Goal: Task Accomplishment & Management: Use online tool/utility

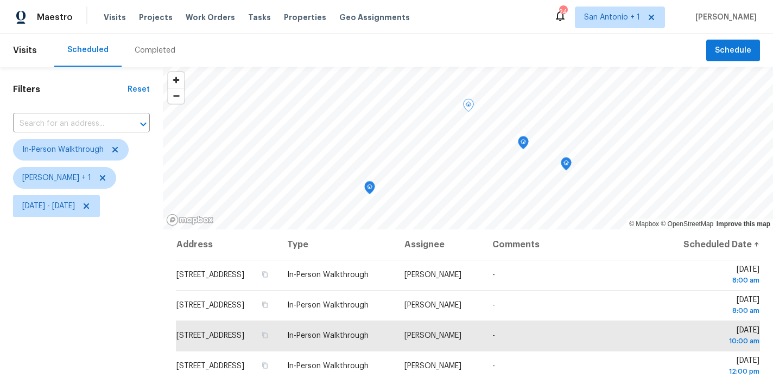
scroll to position [64, 0]
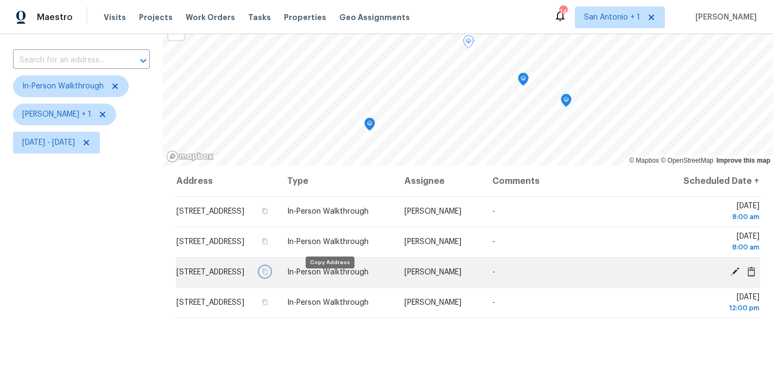
click at [268, 275] on icon "button" at bounding box center [265, 272] width 7 height 7
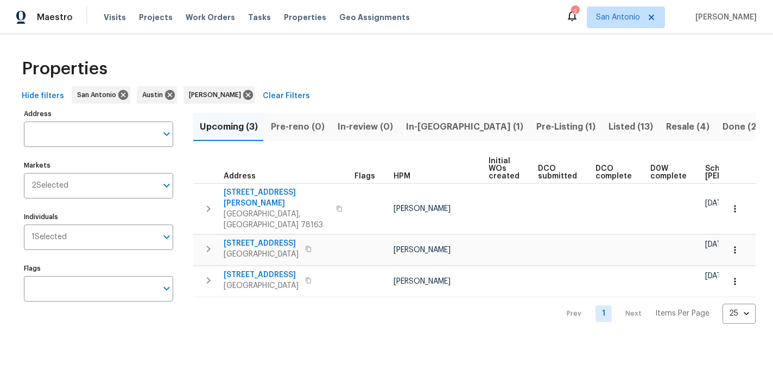
click at [424, 130] on span "In-[GEOGRAPHIC_DATA] (1)" at bounding box center [464, 126] width 117 height 15
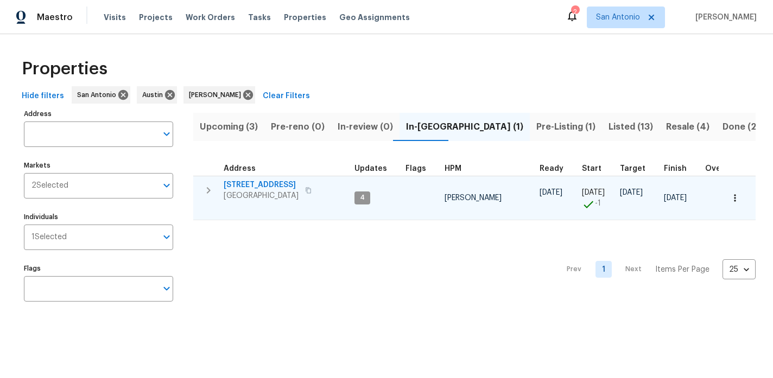
click at [205, 189] on icon "button" at bounding box center [208, 190] width 13 height 13
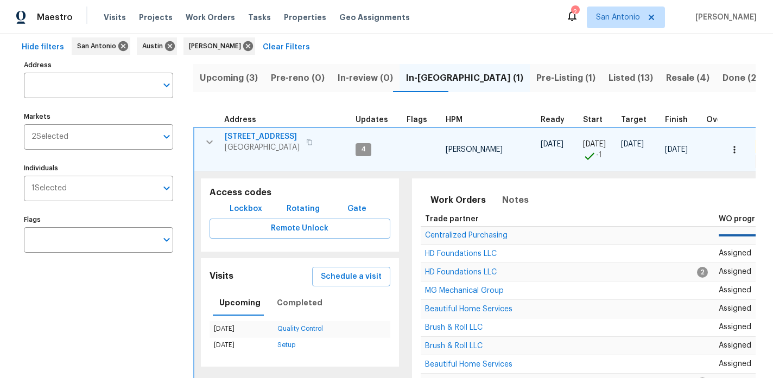
scroll to position [67, 0]
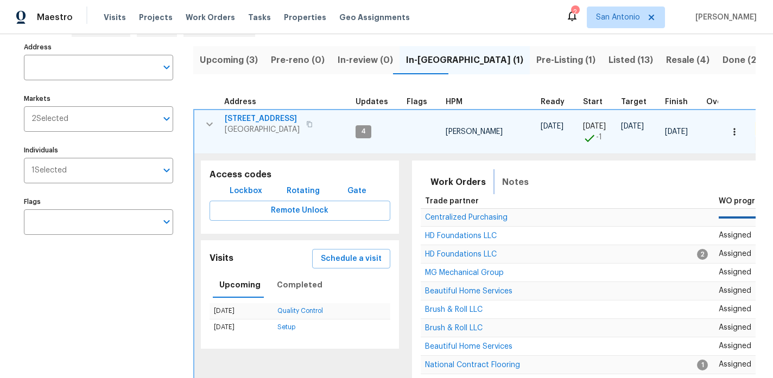
click at [508, 181] on span "Notes" at bounding box center [515, 182] width 27 height 15
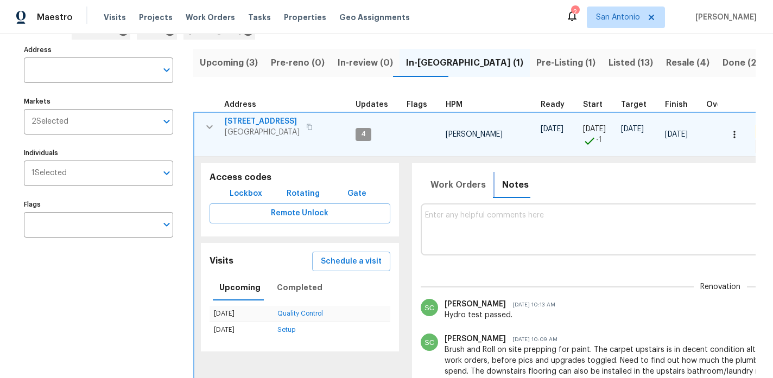
scroll to position [0, 0]
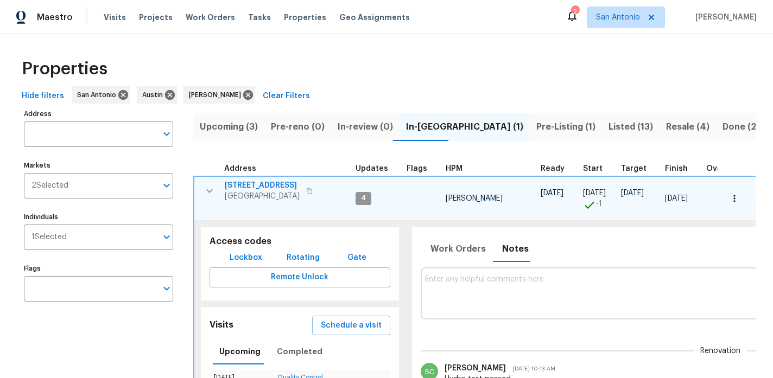
click at [210, 191] on icon "button" at bounding box center [209, 191] width 7 height 4
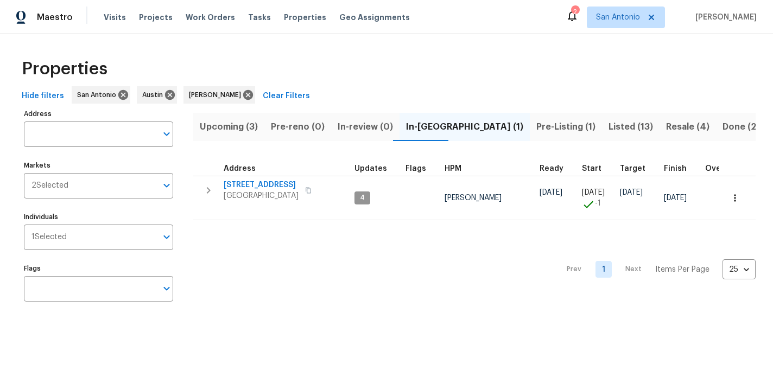
click at [536, 126] on span "Pre-Listing (1)" at bounding box center [565, 126] width 59 height 15
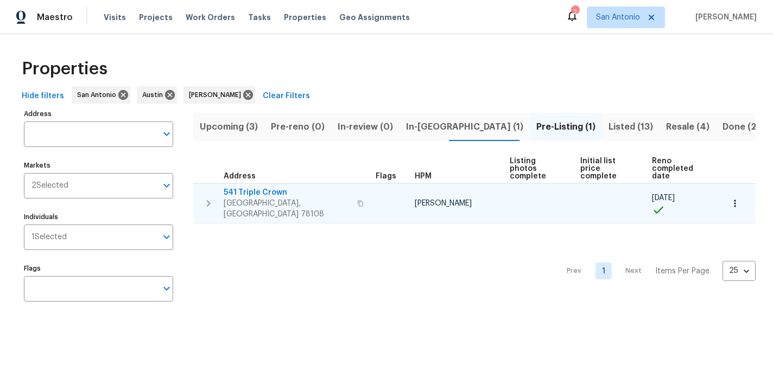
click at [263, 187] on span "541 Triple Crown" at bounding box center [287, 192] width 127 height 11
click at [267, 187] on span "541 Triple Crown" at bounding box center [287, 192] width 127 height 11
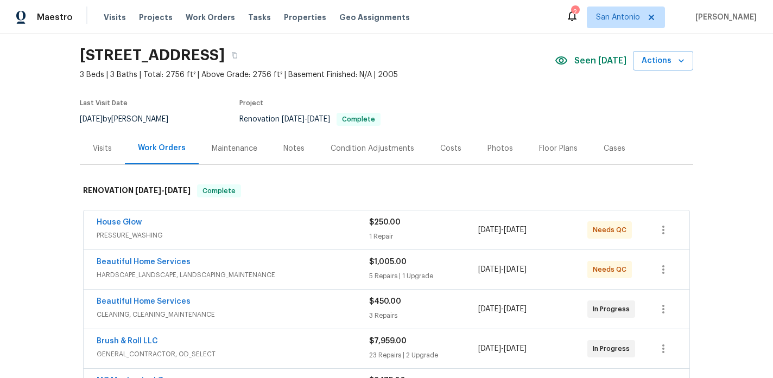
scroll to position [37, 0]
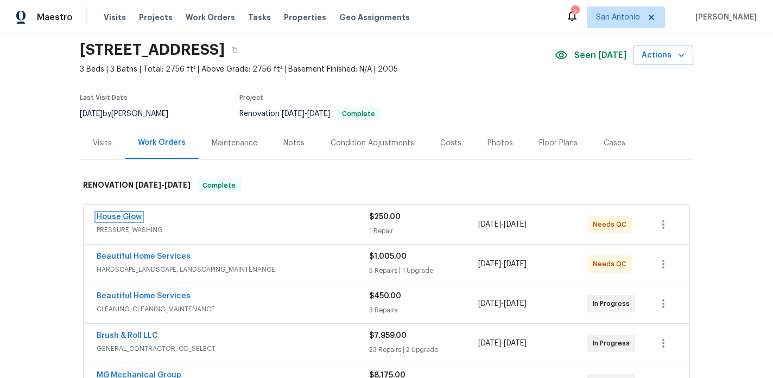
click at [122, 217] on link "House Glow" at bounding box center [119, 217] width 45 height 8
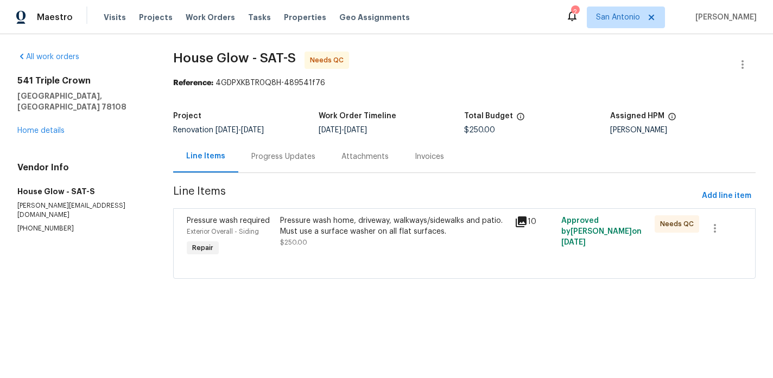
click at [333, 229] on div "Pressure wash home, driveway, walkways/sidewalks and patio. Must use a surface …" at bounding box center [393, 227] width 227 height 22
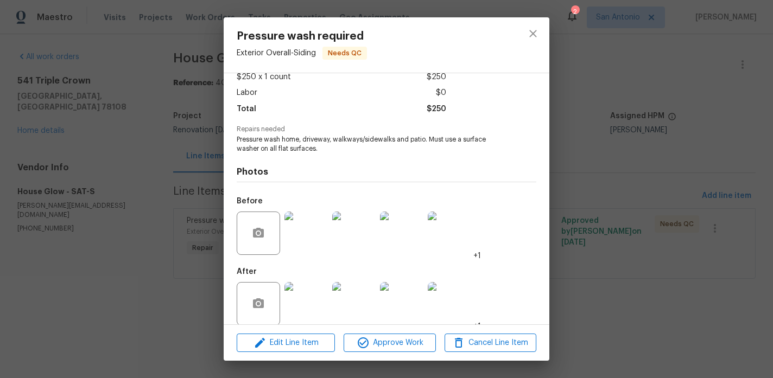
scroll to position [77, 0]
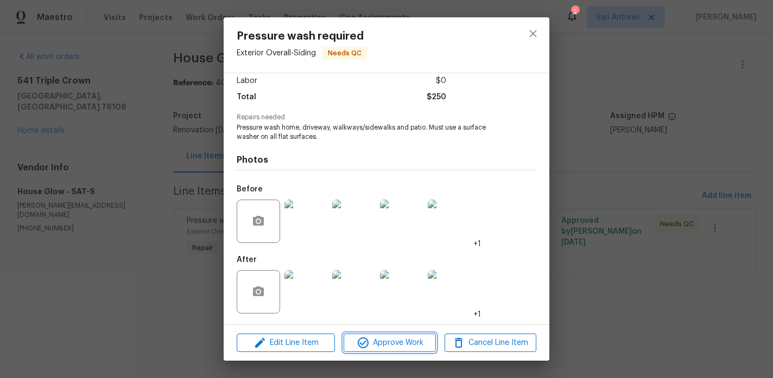
click at [390, 343] on span "Approve Work" at bounding box center [389, 344] width 85 height 14
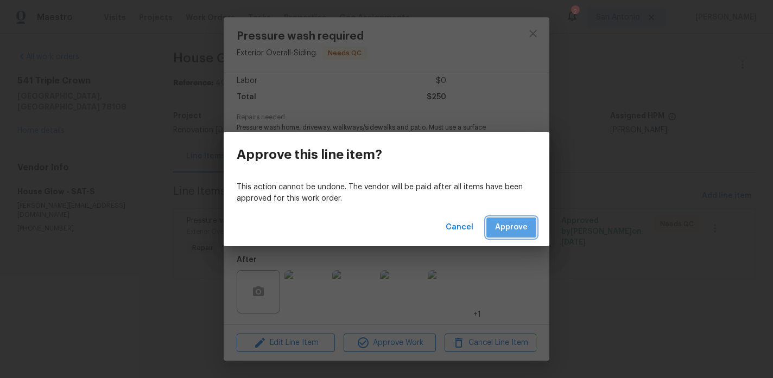
click at [518, 226] on span "Approve" at bounding box center [511, 228] width 33 height 14
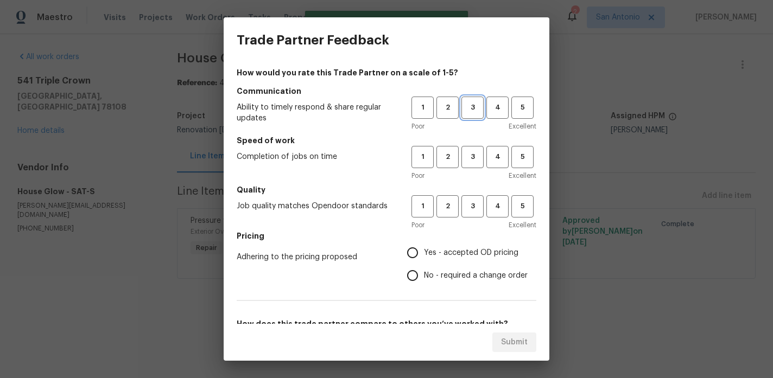
click at [474, 106] on span "3" at bounding box center [473, 108] width 20 height 12
click at [469, 151] on span "3" at bounding box center [473, 157] width 20 height 12
click at [469, 206] on span "3" at bounding box center [473, 206] width 20 height 12
click at [469, 252] on span "Yes - accepted OD pricing" at bounding box center [471, 253] width 94 height 11
click at [424, 252] on input "Yes - accepted OD pricing" at bounding box center [412, 253] width 23 height 23
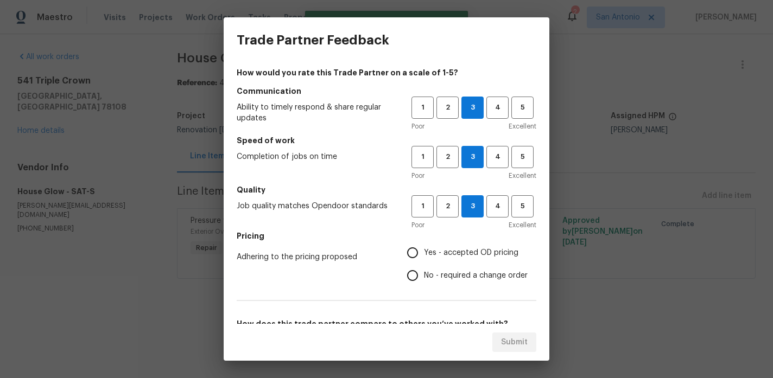
radio input "true"
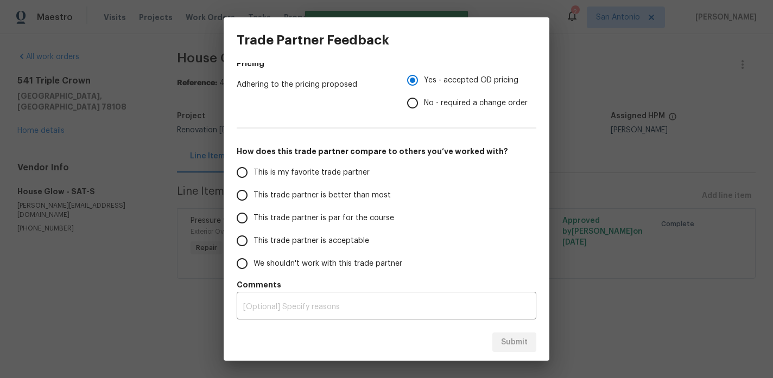
click at [366, 220] on span "This trade partner is par for the course" at bounding box center [324, 218] width 141 height 11
click at [254, 220] on input "This trade partner is par for the course" at bounding box center [242, 218] width 23 height 23
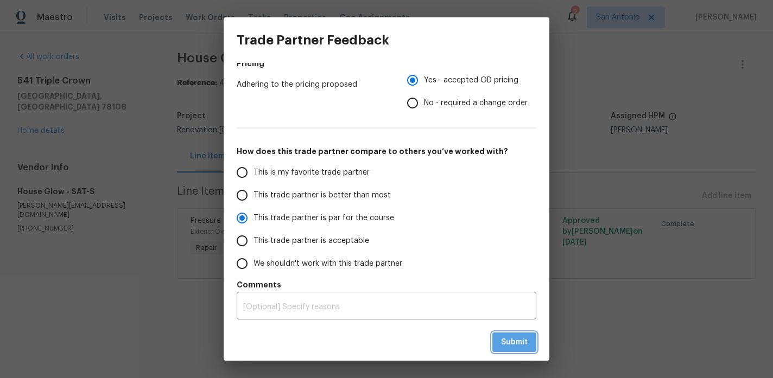
click at [516, 339] on span "Submit" at bounding box center [514, 343] width 27 height 14
radio input "true"
radio input "false"
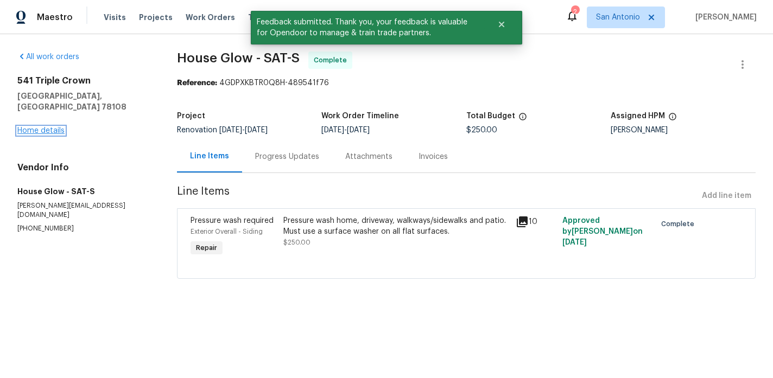
click at [54, 127] on link "Home details" at bounding box center [40, 131] width 47 height 8
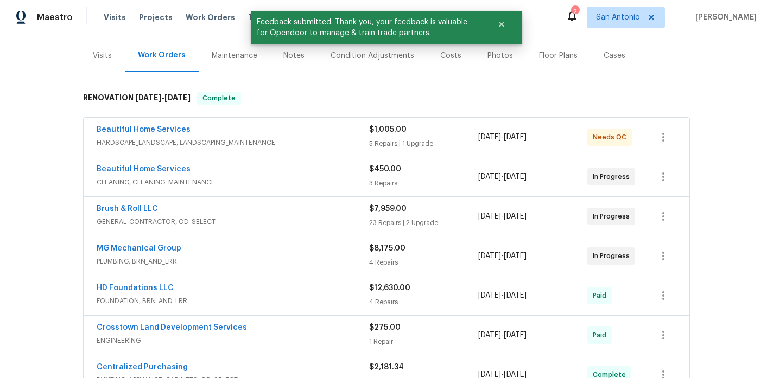
scroll to position [136, 0]
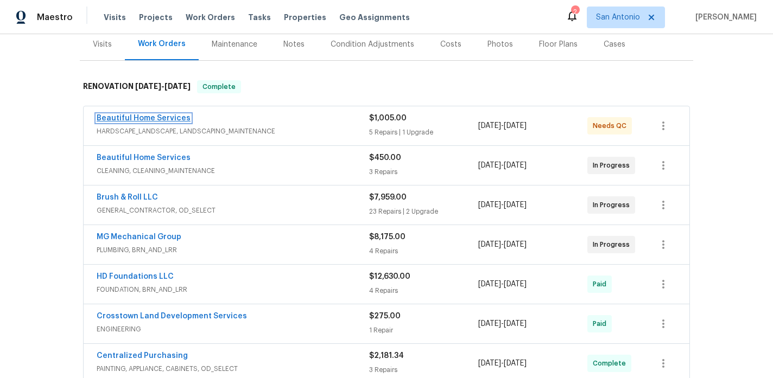
click at [156, 118] on link "Beautiful Home Services" at bounding box center [144, 119] width 94 height 8
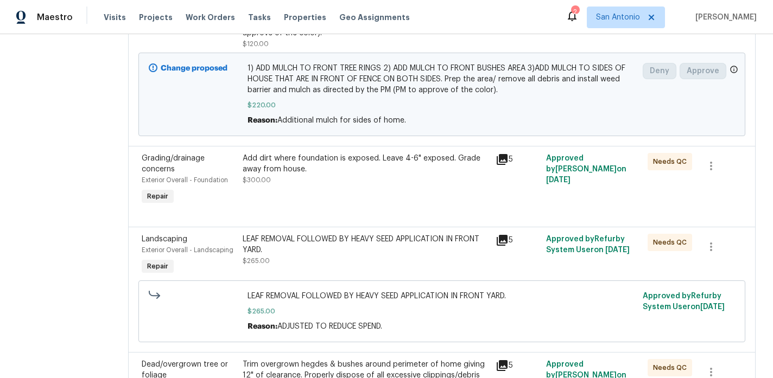
scroll to position [369, 0]
click at [332, 189] on div "Add dirt where foundation is exposed. Leave 4-6" exposed. Grade away from house…" at bounding box center [365, 179] width 253 height 61
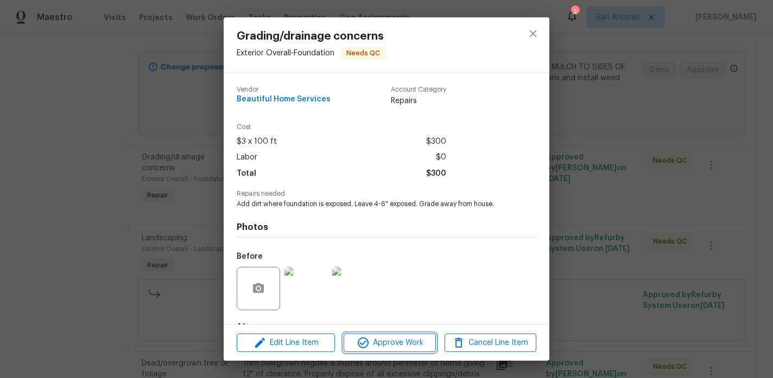
click at [391, 340] on span "Approve Work" at bounding box center [389, 344] width 85 height 14
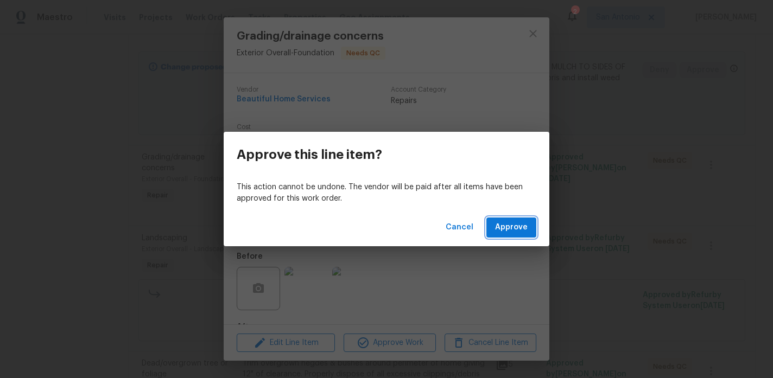
click at [502, 226] on span "Approve" at bounding box center [511, 228] width 33 height 14
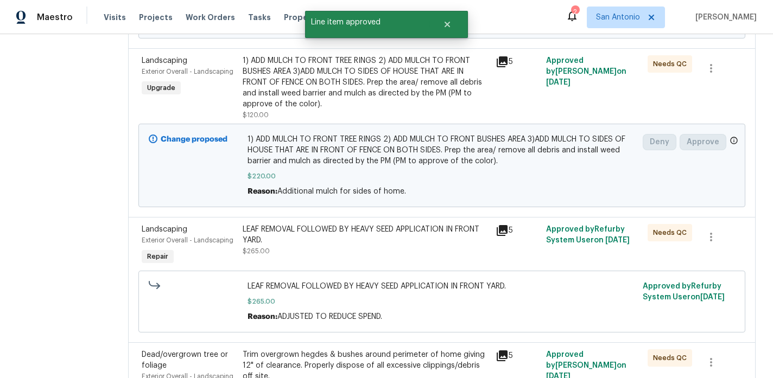
scroll to position [412, 0]
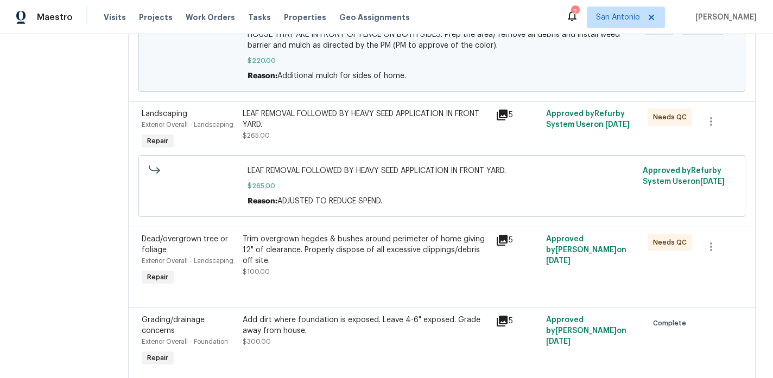
click at [343, 132] on div "LEAF REMOVAL FOLLOWED BY HEAVY SEED APPLICATION IN FRONT YARD. $265.00" at bounding box center [366, 125] width 246 height 33
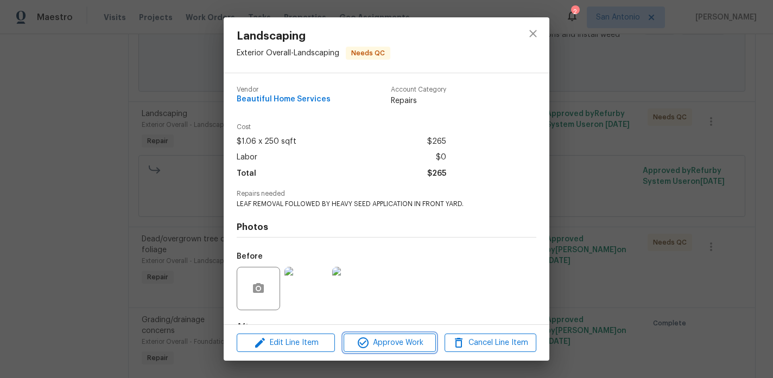
click at [391, 340] on span "Approve Work" at bounding box center [389, 344] width 85 height 14
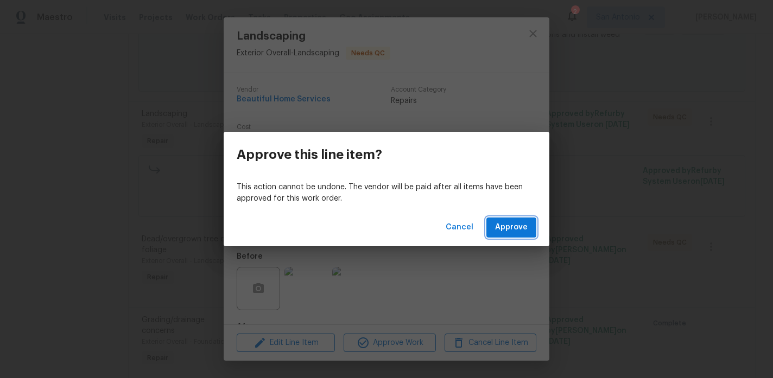
click at [514, 229] on span "Approve" at bounding box center [511, 228] width 33 height 14
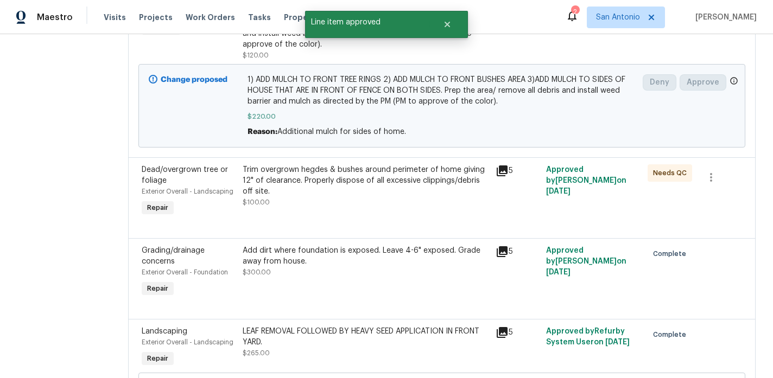
scroll to position [358, 0]
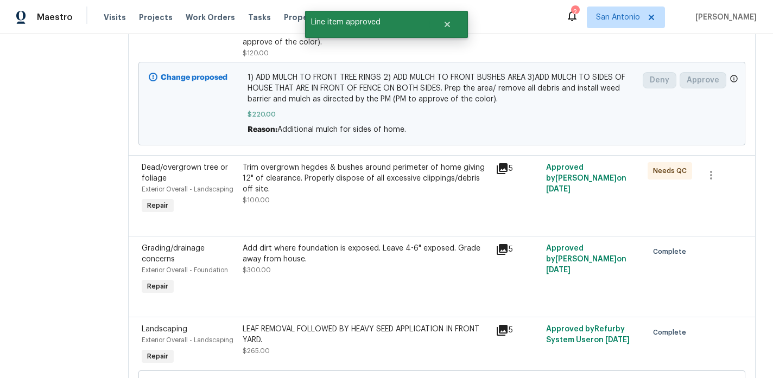
click at [339, 197] on div "Trim overgrown hegdes & bushes around perimeter of home giving 12" of clearance…" at bounding box center [366, 183] width 246 height 43
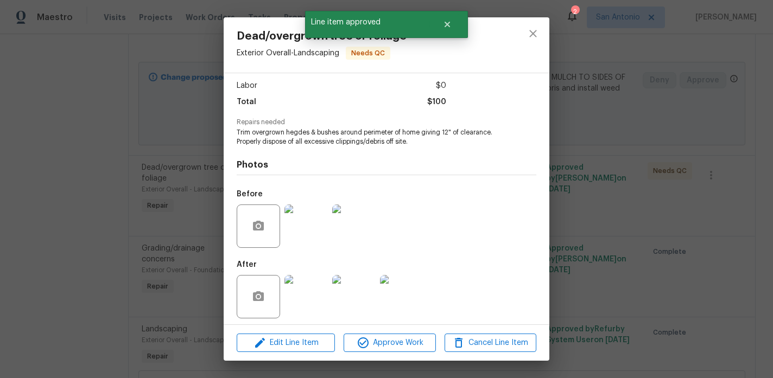
scroll to position [77, 0]
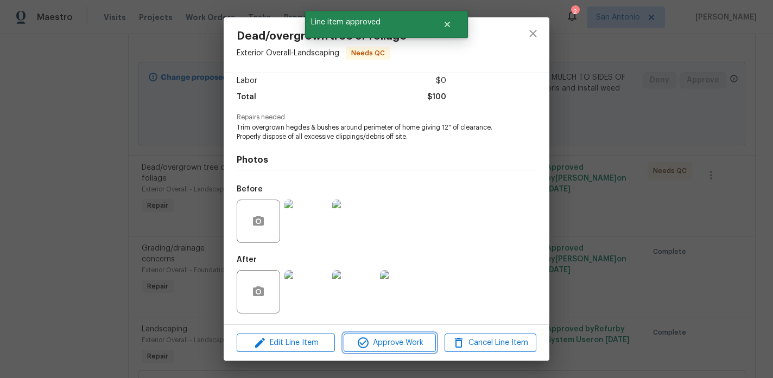
click at [391, 344] on span "Approve Work" at bounding box center [389, 344] width 85 height 14
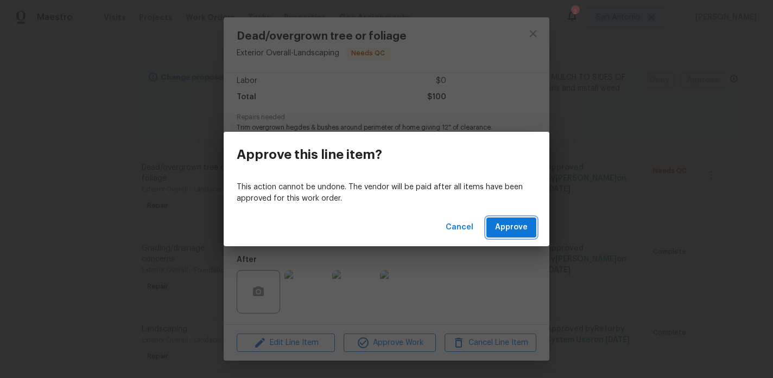
click at [505, 220] on button "Approve" at bounding box center [511, 228] width 50 height 20
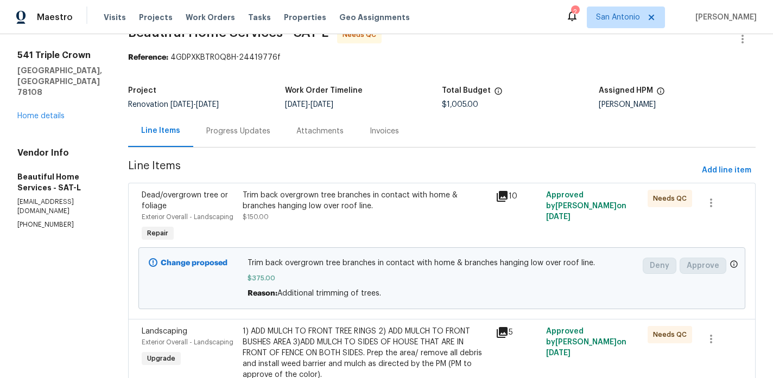
scroll to position [0, 0]
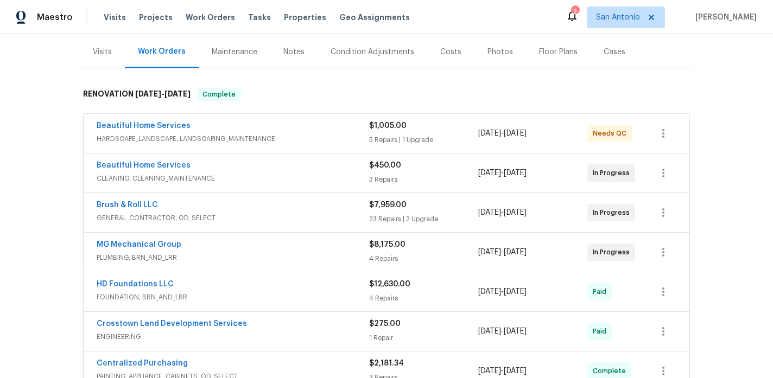
scroll to position [117, 0]
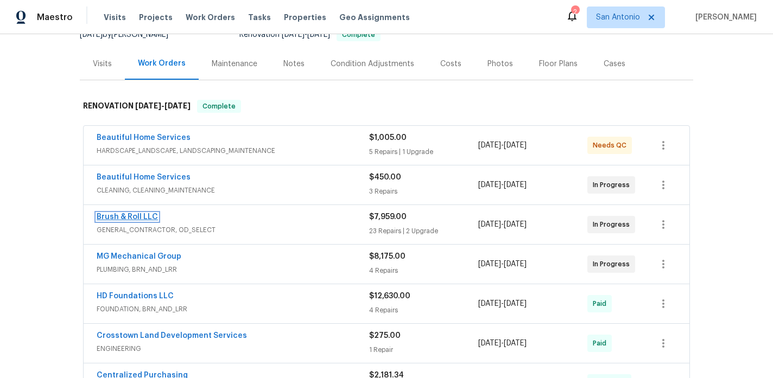
click at [127, 216] on link "Brush & Roll LLC" at bounding box center [127, 217] width 61 height 8
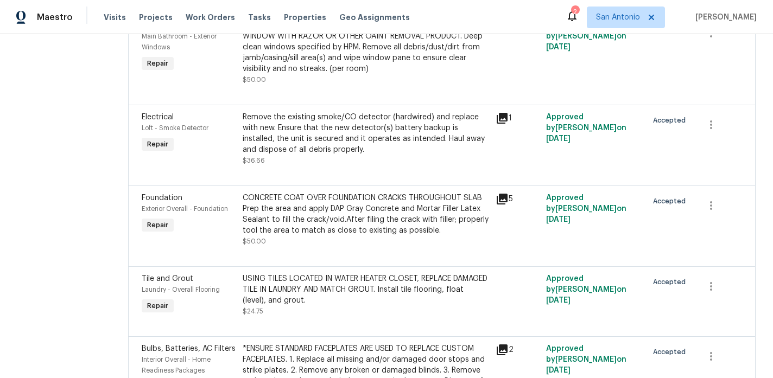
scroll to position [660, 0]
click at [356, 159] on div "Remove the existing smoke/CO detector (hardwired) and replace with new. Ensure …" at bounding box center [366, 138] width 246 height 54
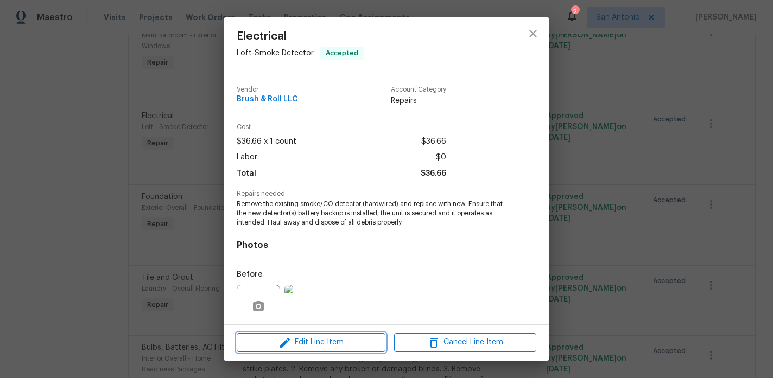
click at [339, 342] on span "Edit Line Item" at bounding box center [311, 343] width 142 height 14
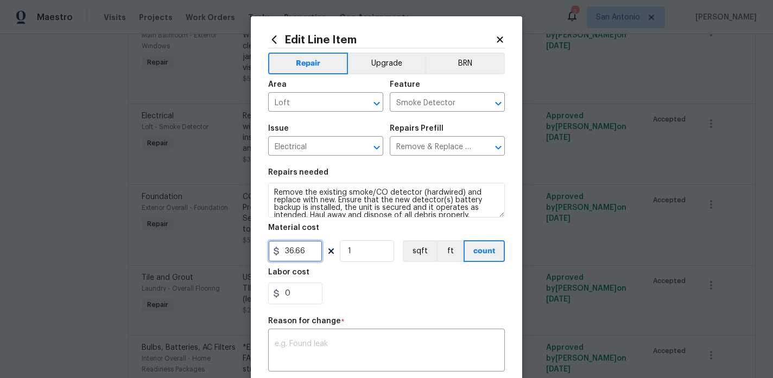
click at [308, 251] on input "36.66" at bounding box center [295, 252] width 54 height 22
type input "10"
click at [334, 281] on div "Labor cost" at bounding box center [386, 276] width 237 height 14
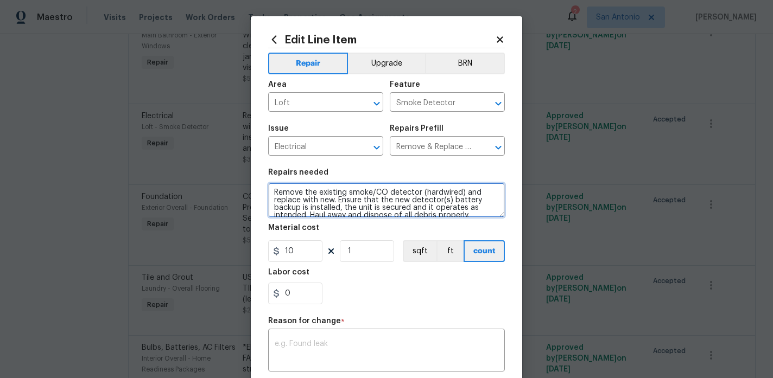
click at [289, 199] on textarea "Remove the existing smoke/CO detector (hardwired) and replace with new. Ensure …" at bounding box center [386, 200] width 237 height 35
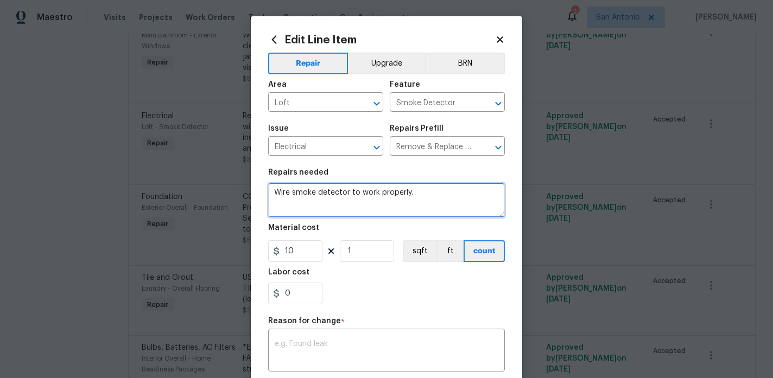
scroll to position [149, 0]
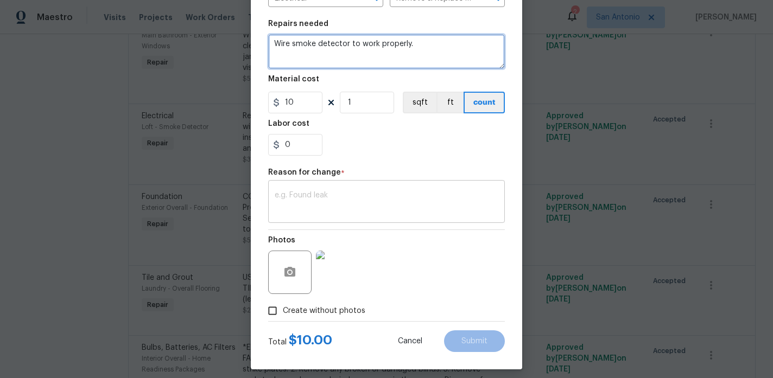
type textarea "Wire smoke detector to work properly."
click at [381, 204] on textarea at bounding box center [387, 203] width 224 height 23
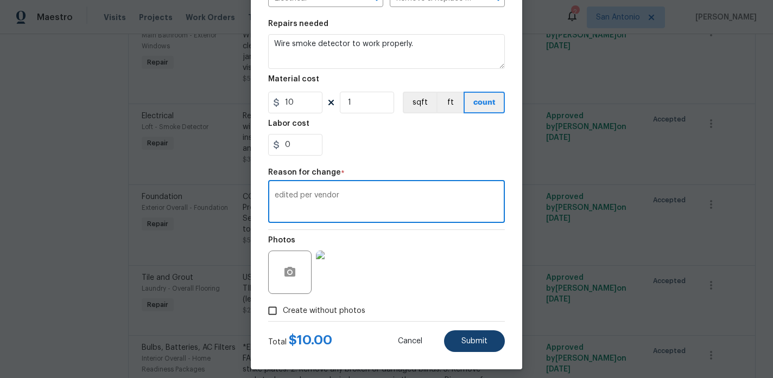
type textarea "edited per vendor"
click at [478, 346] on span "Submit" at bounding box center [474, 342] width 26 height 8
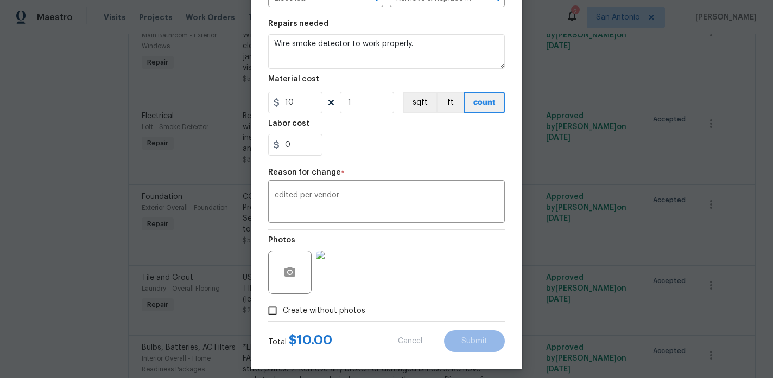
type textarea "Remove the existing smoke/CO detector (hardwired) and replace with new. Ensure …"
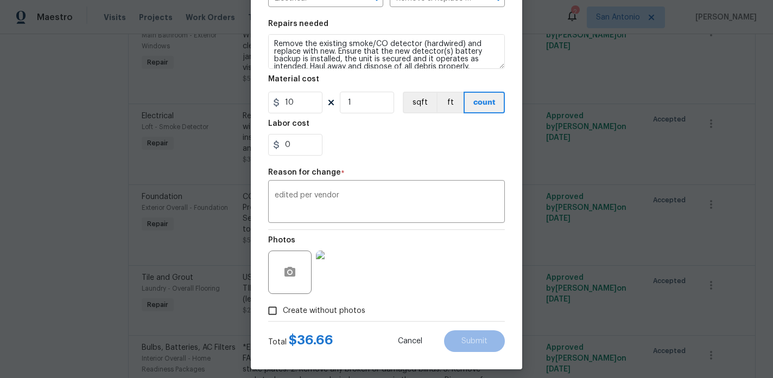
type input "36.66"
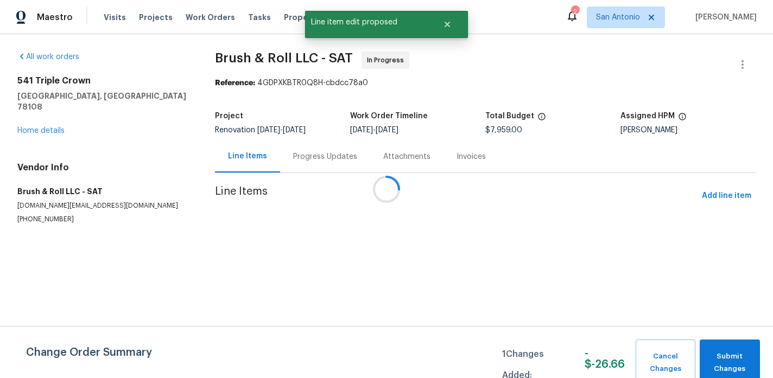
scroll to position [0, 0]
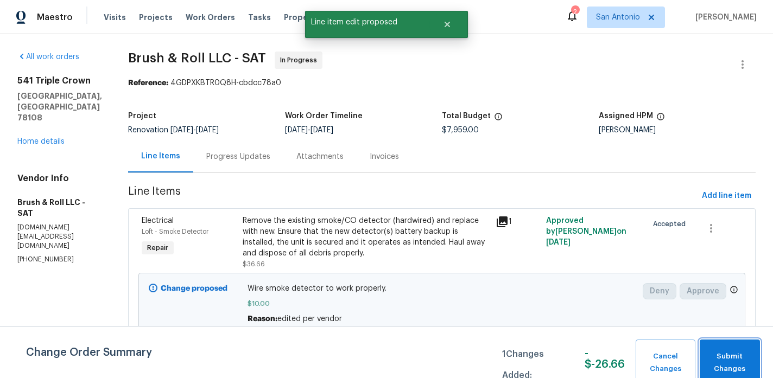
click at [716, 350] on button "Submit Changes" at bounding box center [730, 363] width 60 height 47
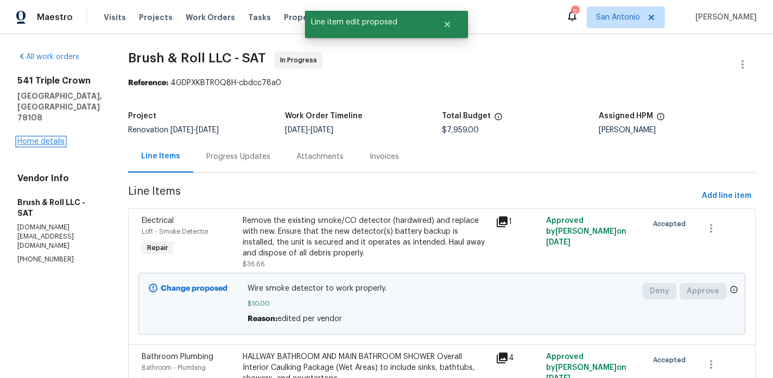
click at [52, 138] on link "Home details" at bounding box center [40, 142] width 47 height 8
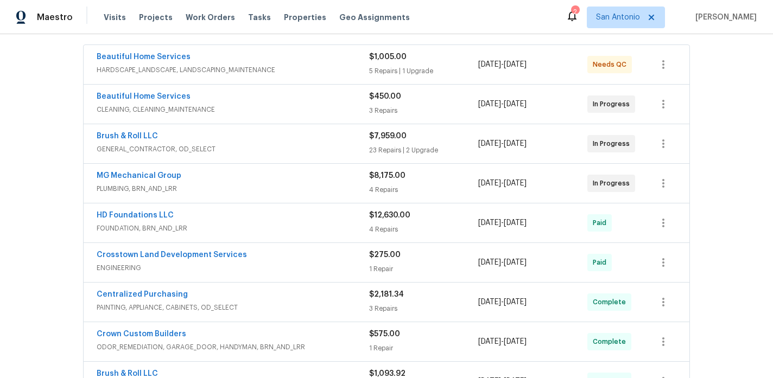
scroll to position [205, 0]
